Goal: Entertainment & Leisure: Consume media (video, audio)

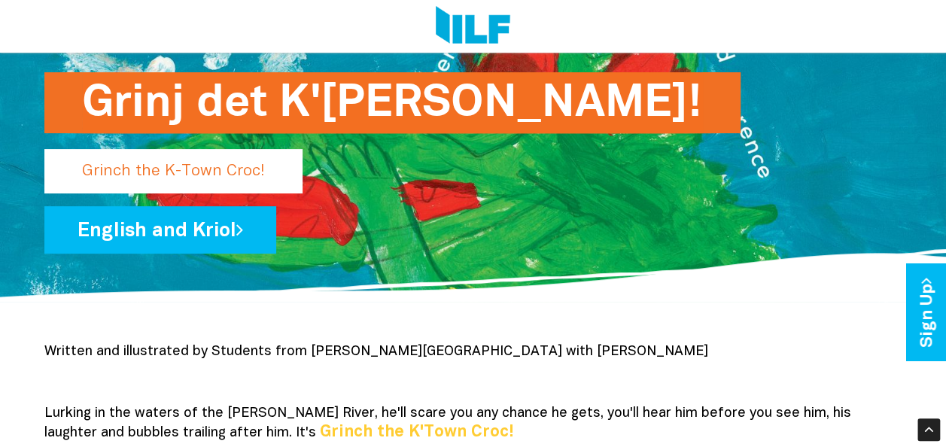
scroll to position [141, 0]
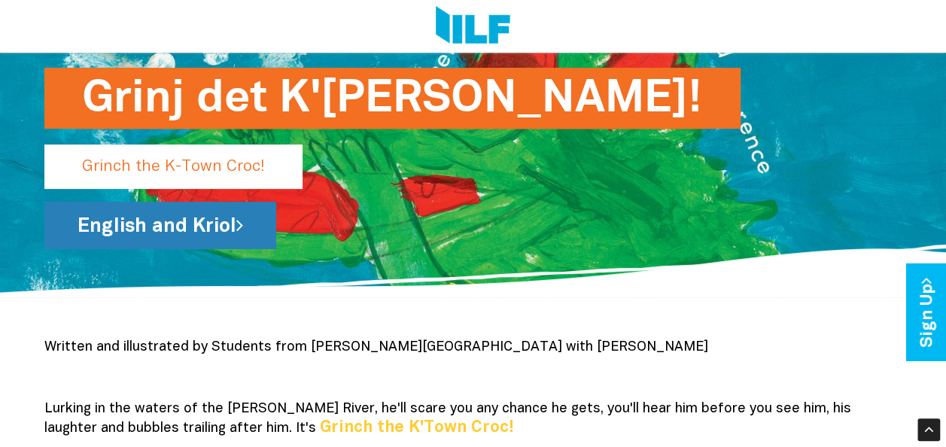
click at [119, 227] on link "English and Kriol" at bounding box center [160, 225] width 232 height 47
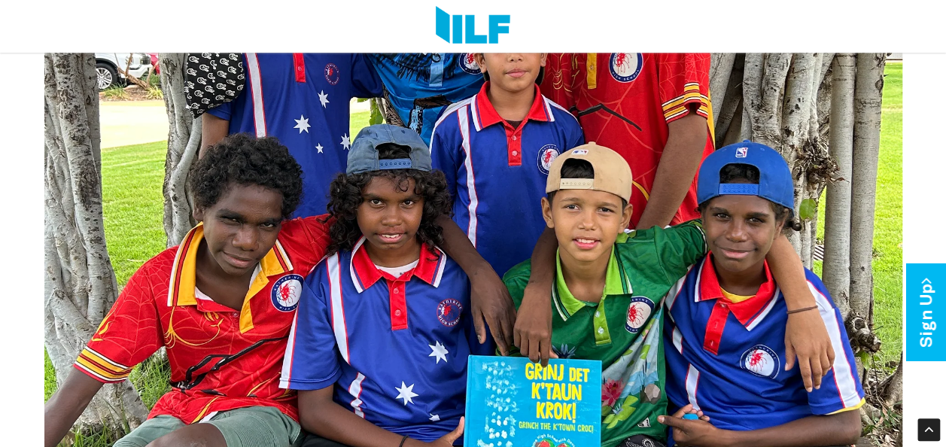
scroll to position [968, 0]
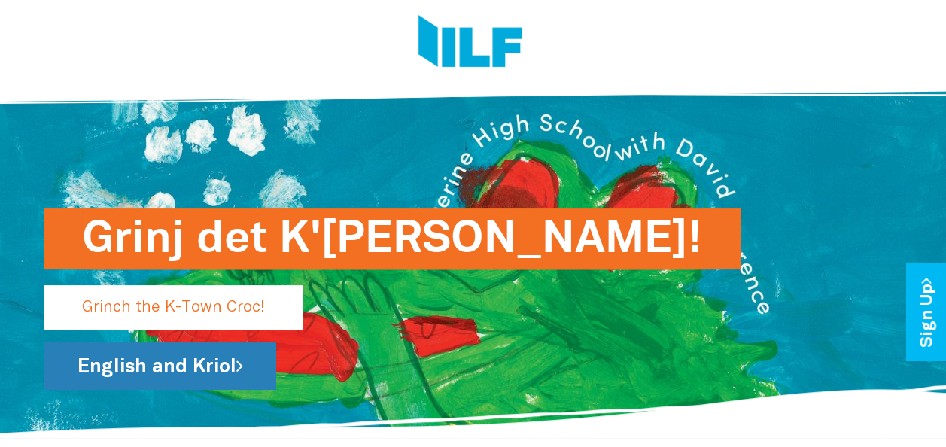
click at [209, 359] on link "English and Kriol" at bounding box center [160, 366] width 232 height 47
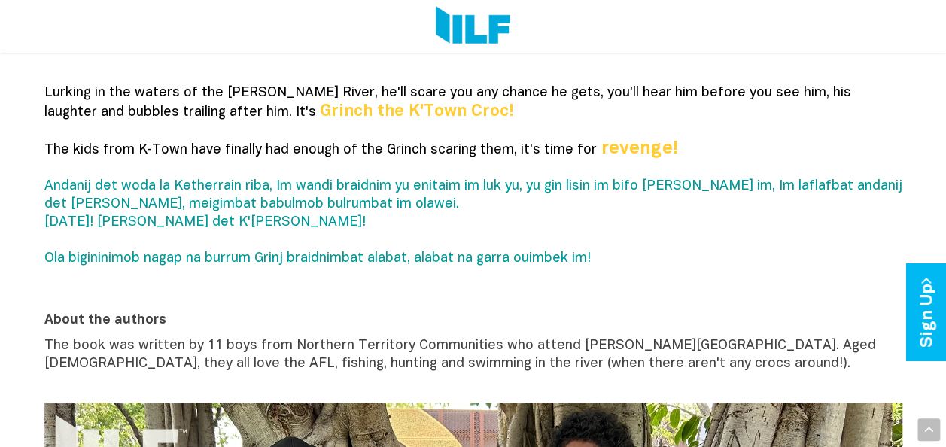
scroll to position [461, 0]
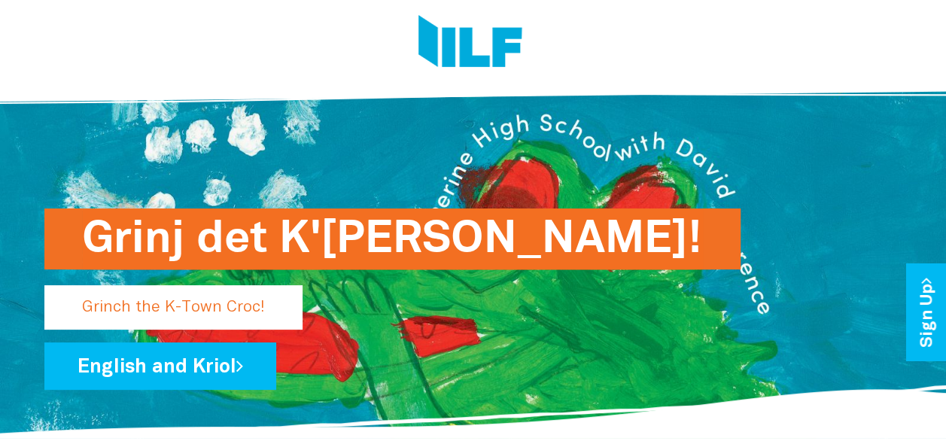
drag, startPoint x: 83, startPoint y: 239, endPoint x: 443, endPoint y: 273, distance: 362.2
click at [443, 273] on div "Grinj det K'[PERSON_NAME]!" at bounding box center [473, 291] width 858 height 60
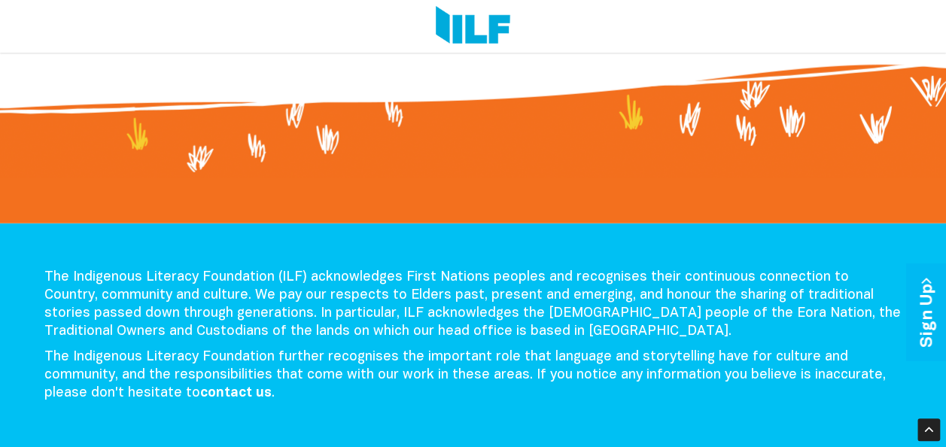
scroll to position [1775, 0]
